Goal: Information Seeking & Learning: Understand process/instructions

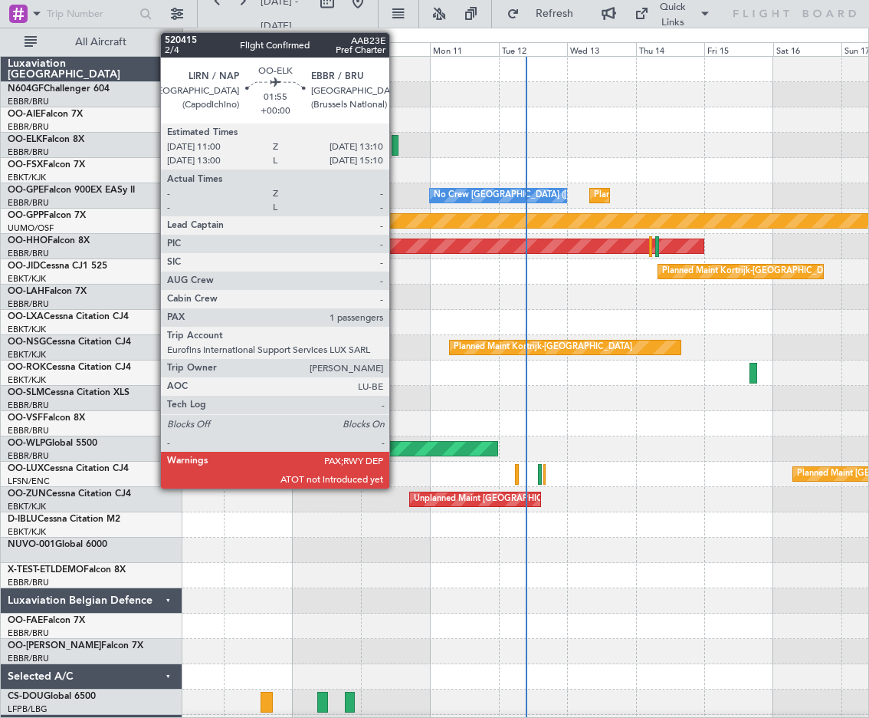
click at [396, 151] on div at bounding box center [395, 145] width 7 height 21
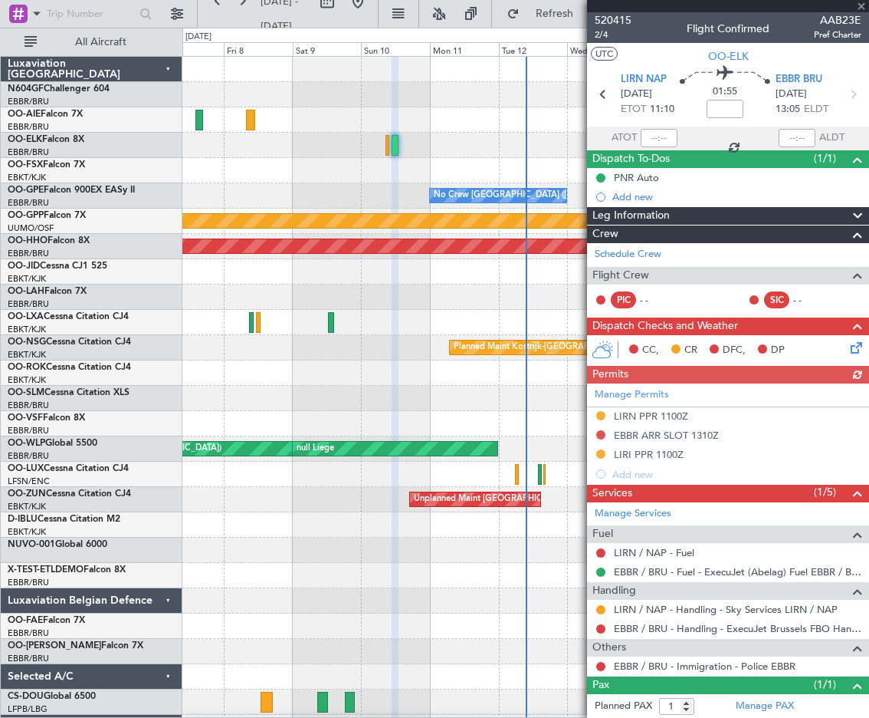
click at [640, 214] on span "Leg Information" at bounding box center [631, 216] width 77 height 18
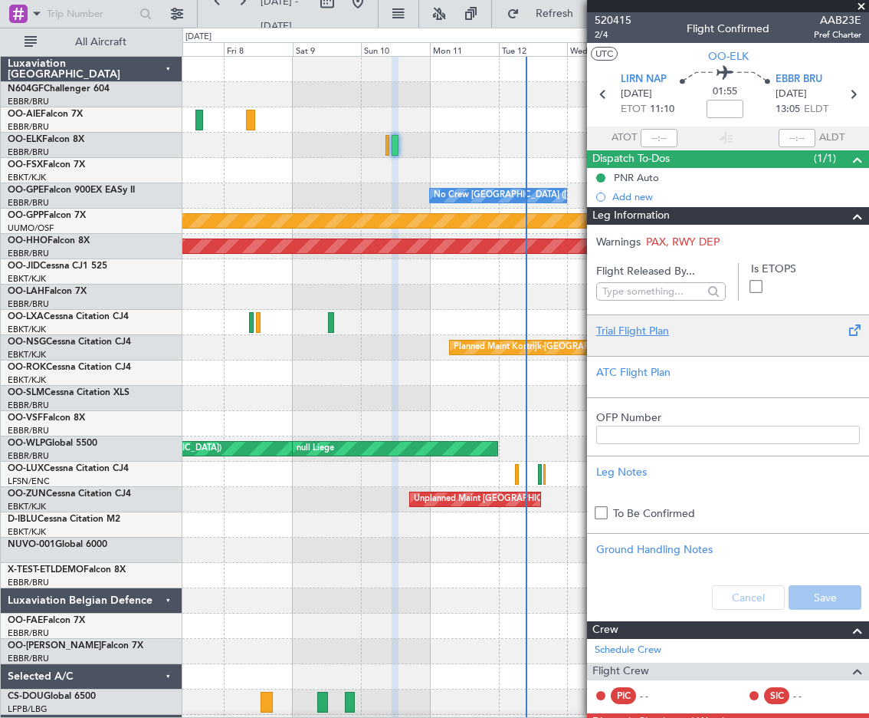
click at [632, 330] on div "Trial Flight Plan" at bounding box center [728, 331] width 264 height 16
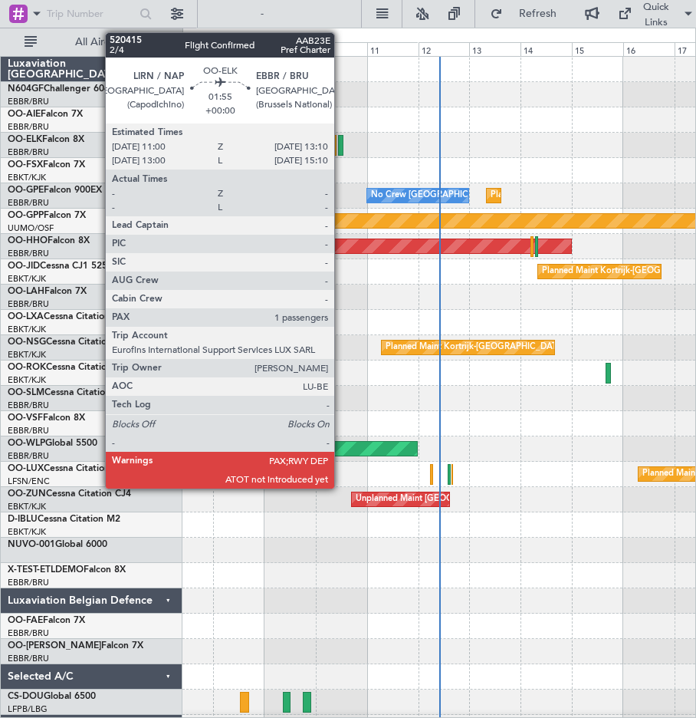
click at [341, 148] on div at bounding box center [340, 145] width 5 height 21
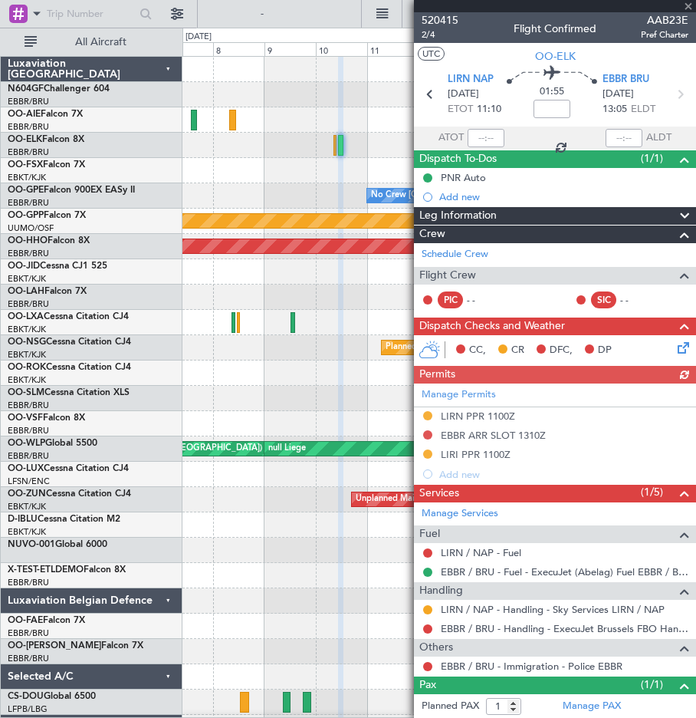
click at [486, 210] on span "Leg Information" at bounding box center [457, 216] width 77 height 18
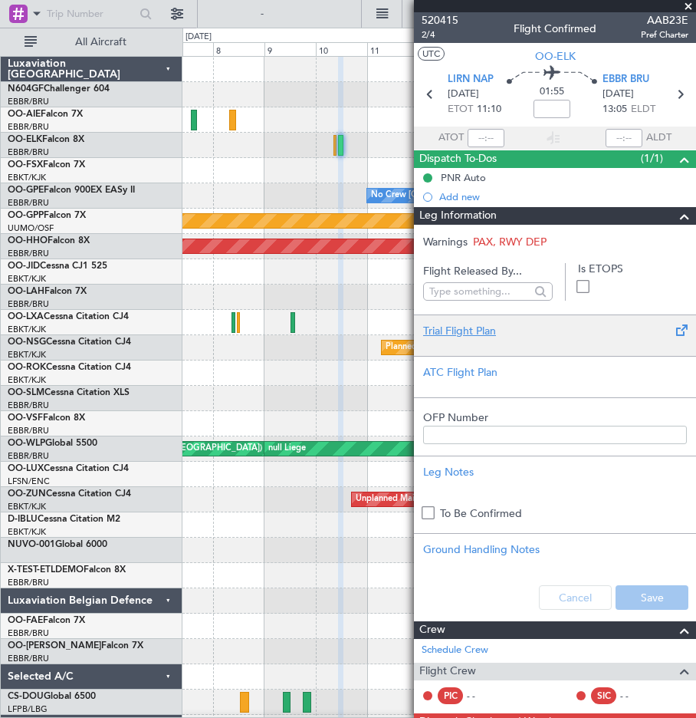
click at [452, 339] on div at bounding box center [555, 343] width 264 height 9
